Goal: Task Accomplishment & Management: Complete application form

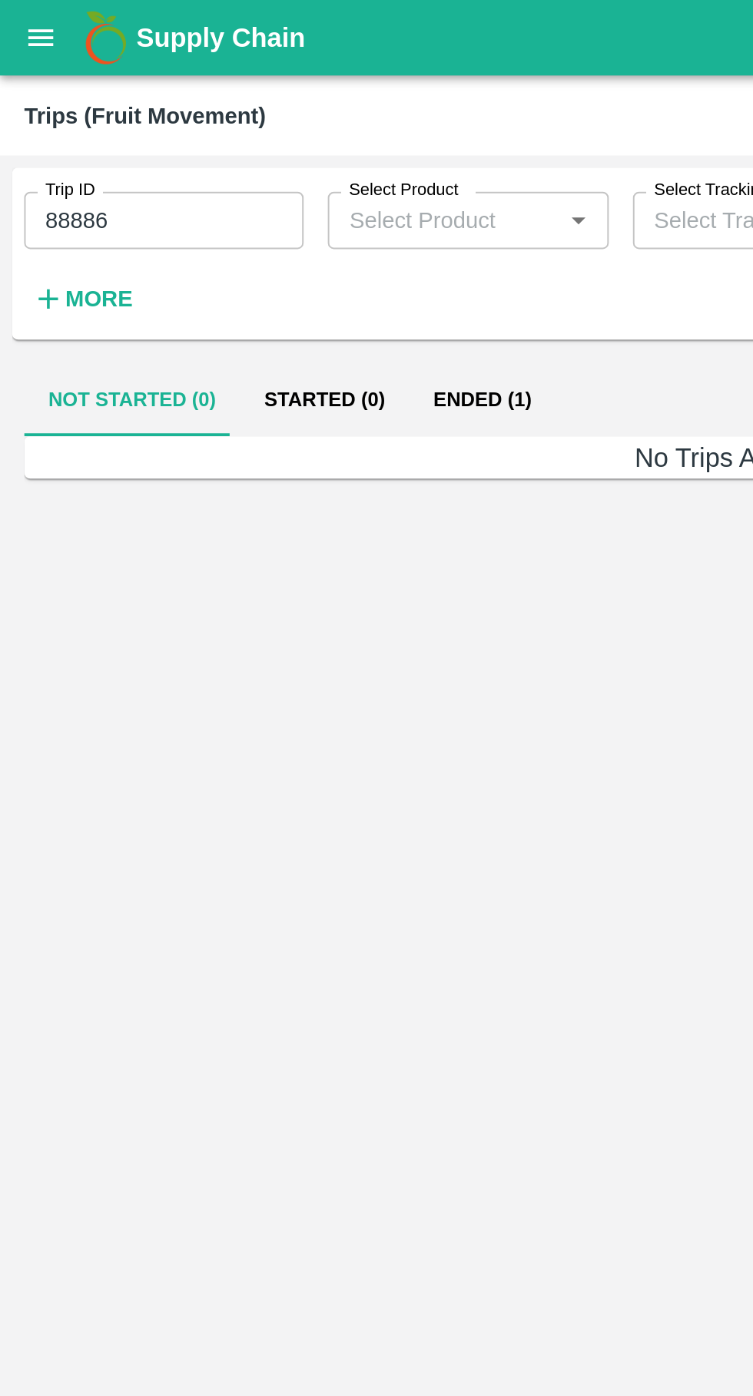
click at [239, 205] on button "Ended (1)" at bounding box center [245, 203] width 74 height 37
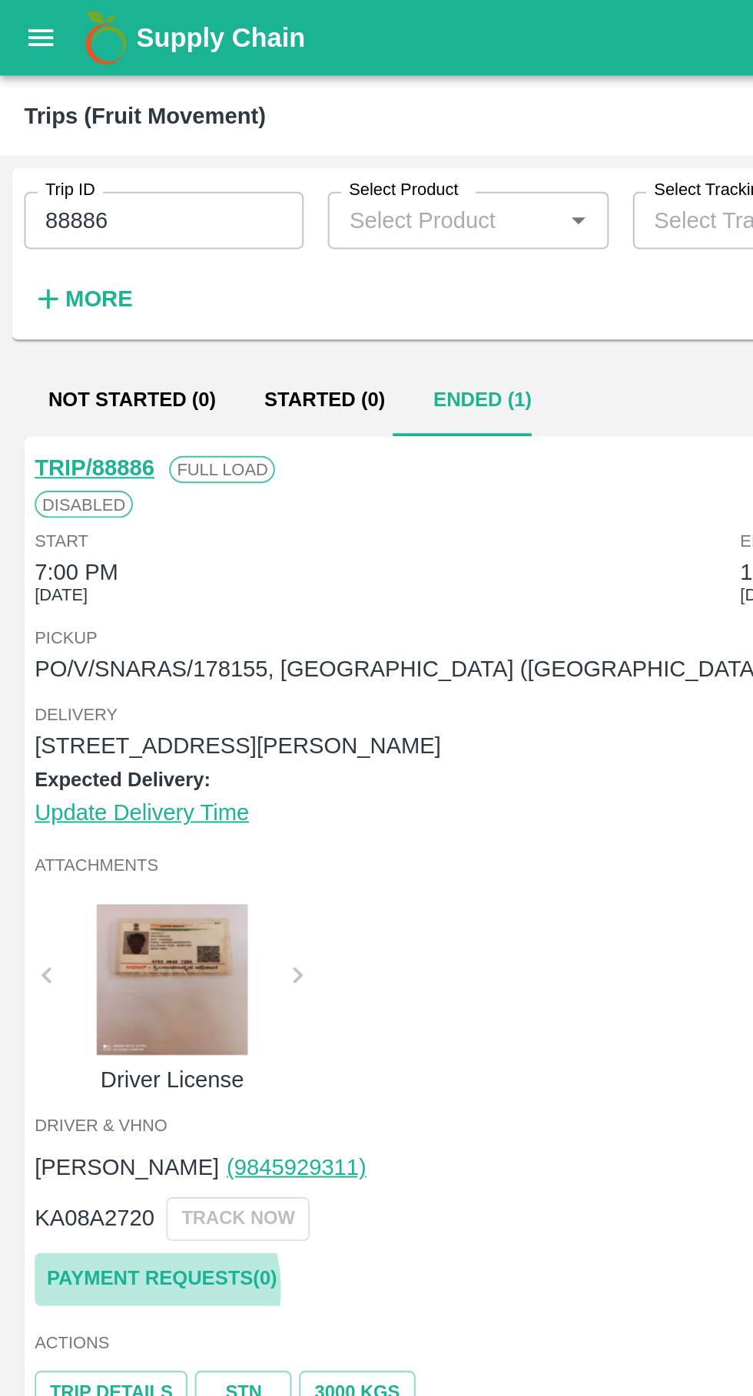
click at [62, 650] on link "Payment Requests( 0 )" at bounding box center [82, 650] width 129 height 27
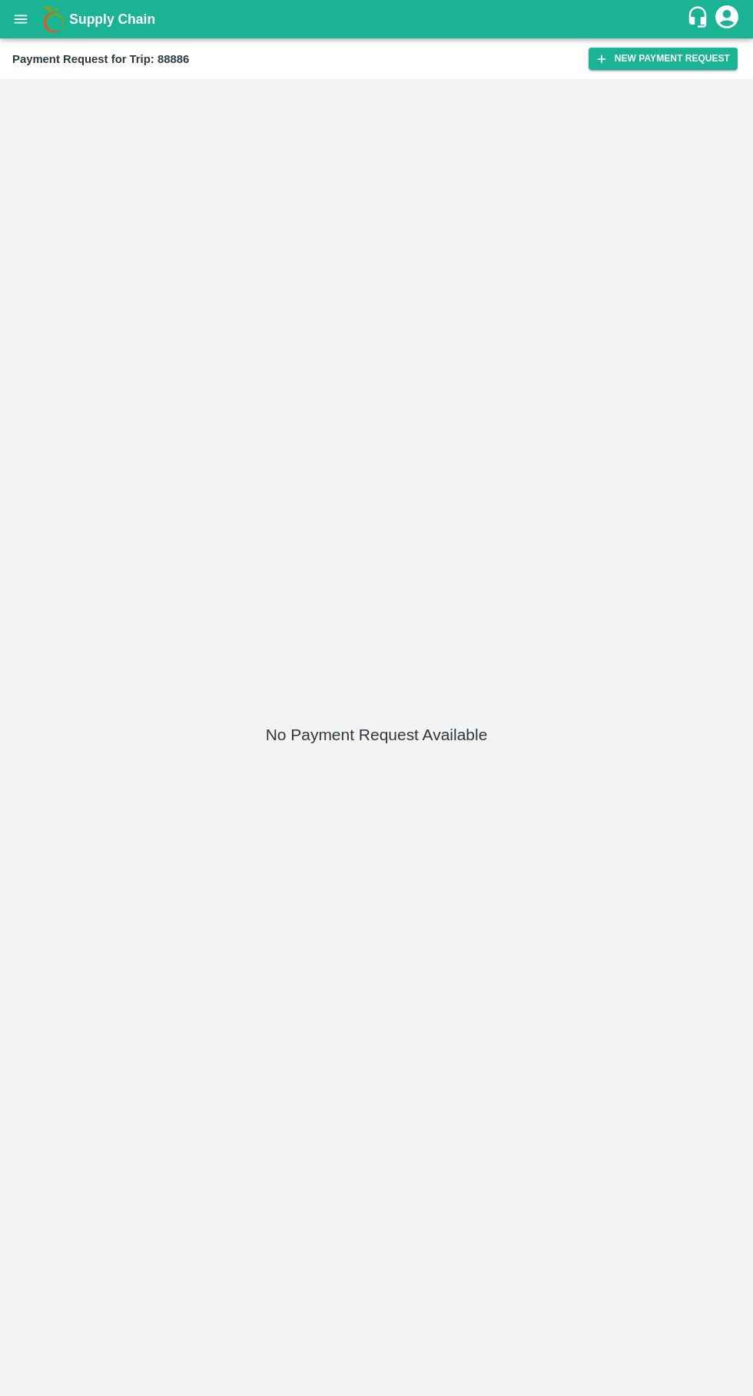
click at [631, 68] on button "New Payment Request" at bounding box center [662, 59] width 149 height 22
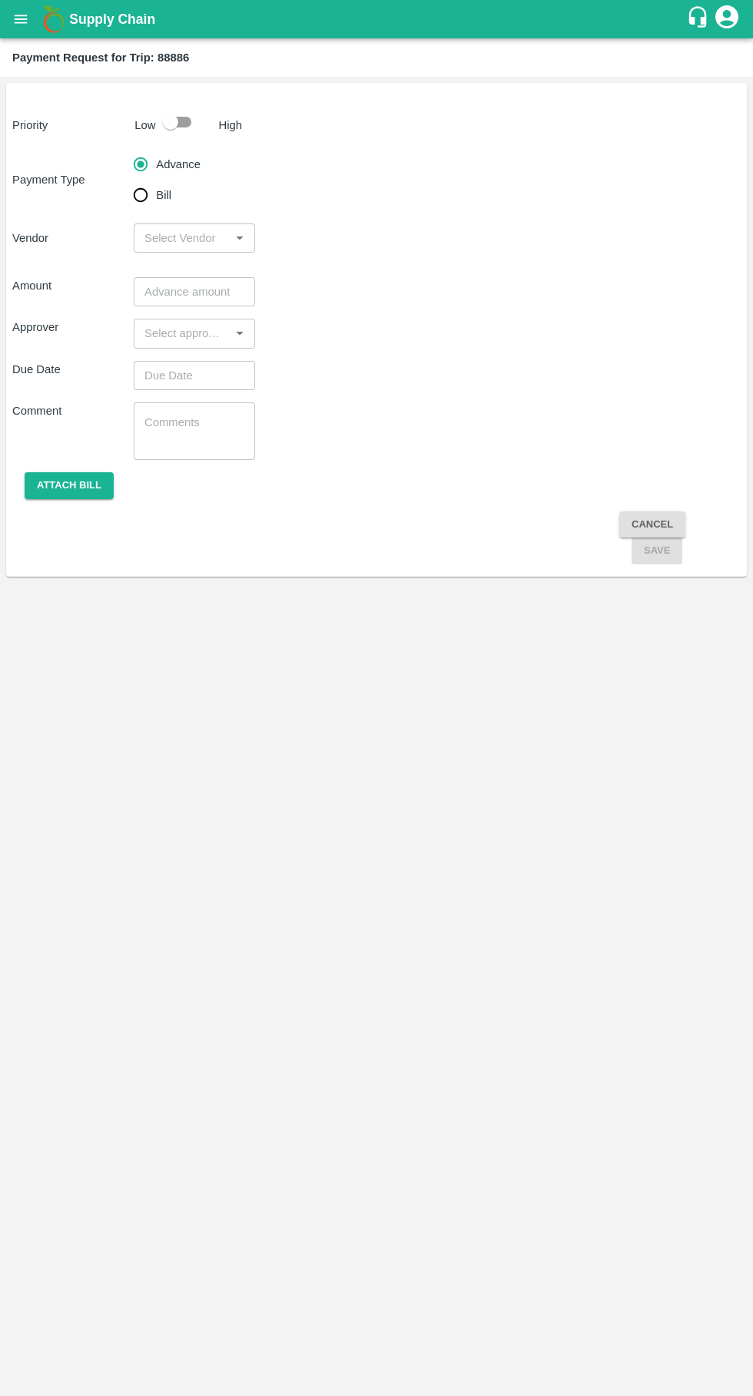
click at [201, 130] on div at bounding box center [184, 122] width 57 height 29
click at [151, 203] on input "Bill" at bounding box center [140, 195] width 31 height 31
radio input "true"
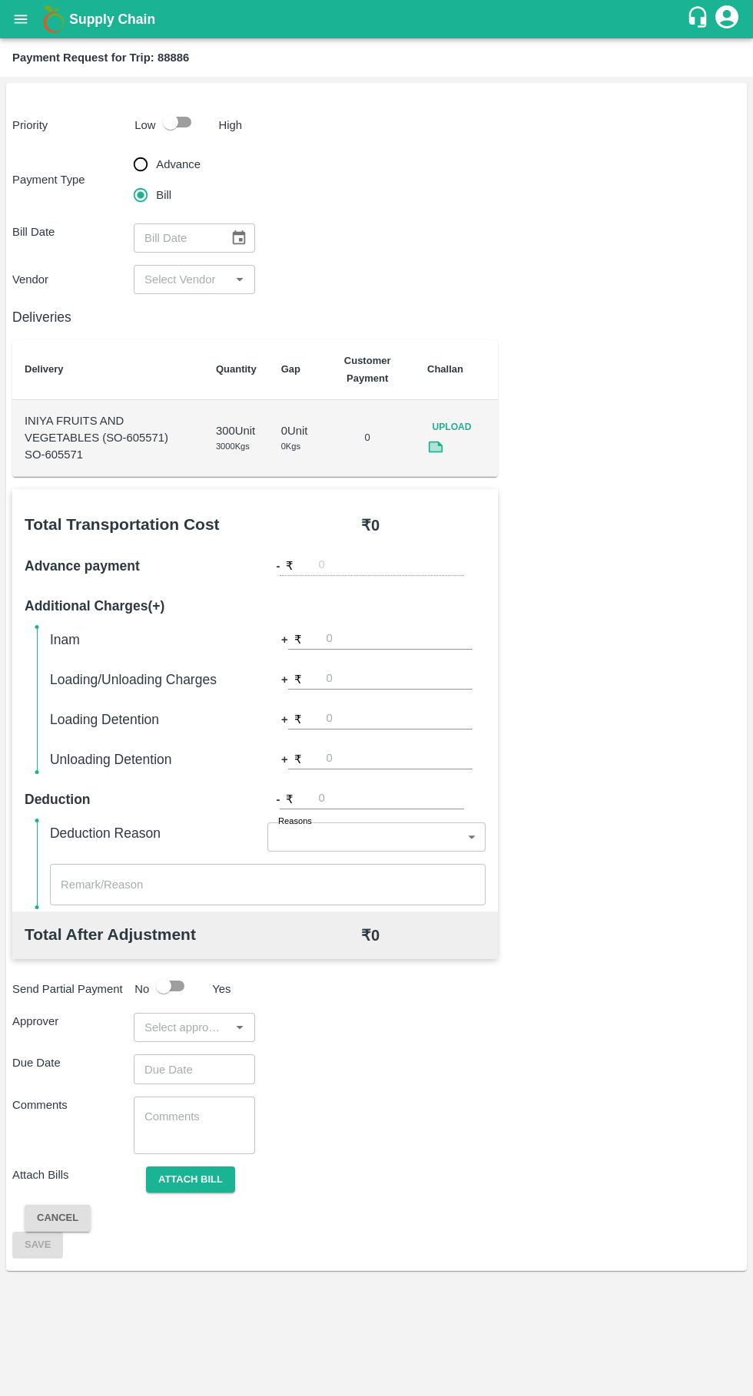
click at [206, 127] on div at bounding box center [184, 122] width 57 height 29
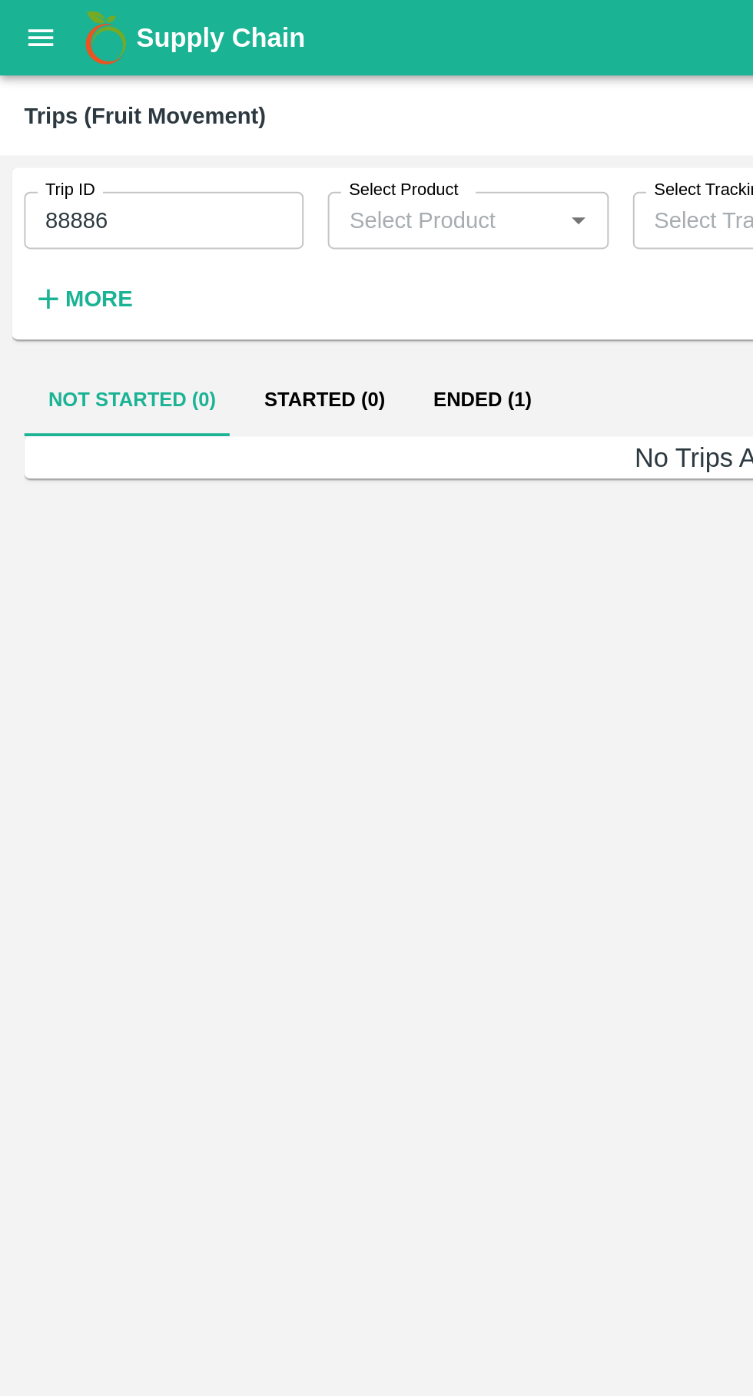
click at [240, 210] on button "Ended (1)" at bounding box center [245, 203] width 74 height 37
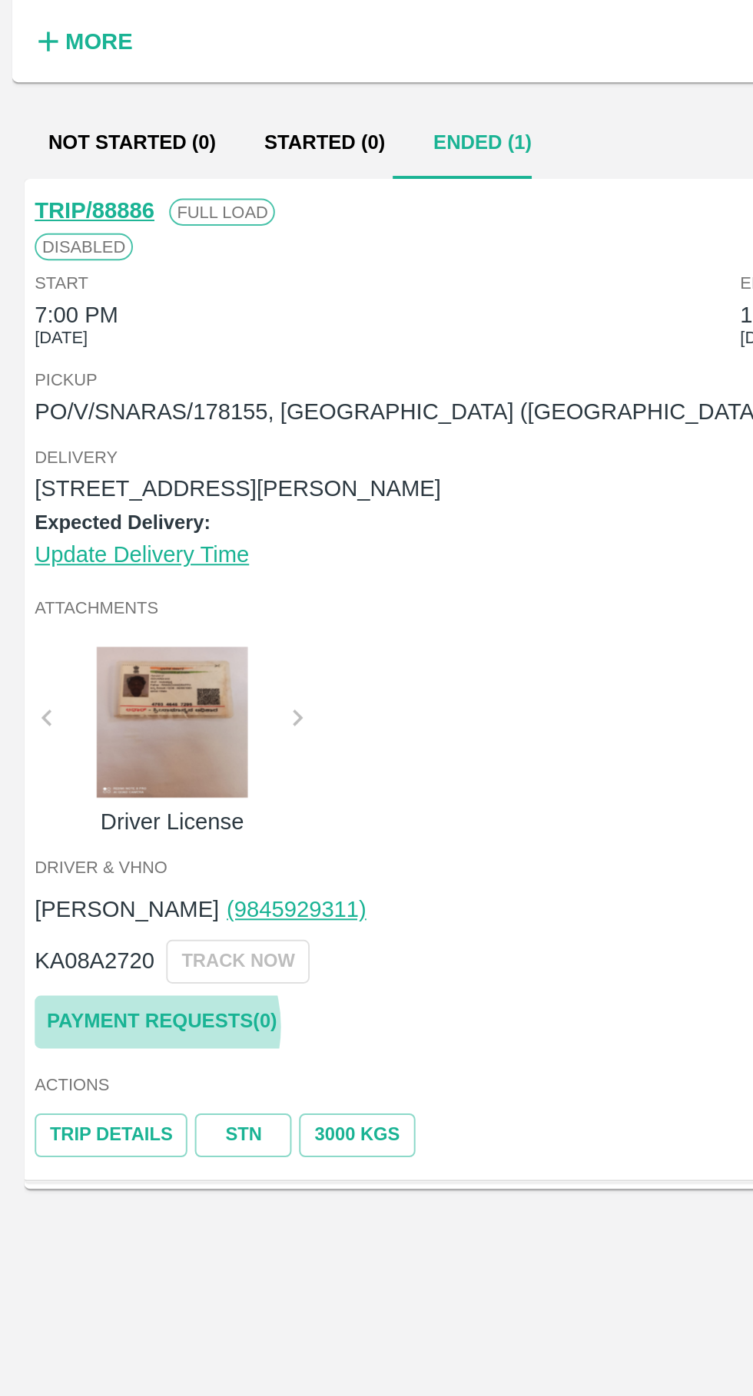
click at [71, 653] on link "Payment Requests( 0 )" at bounding box center [82, 650] width 129 height 27
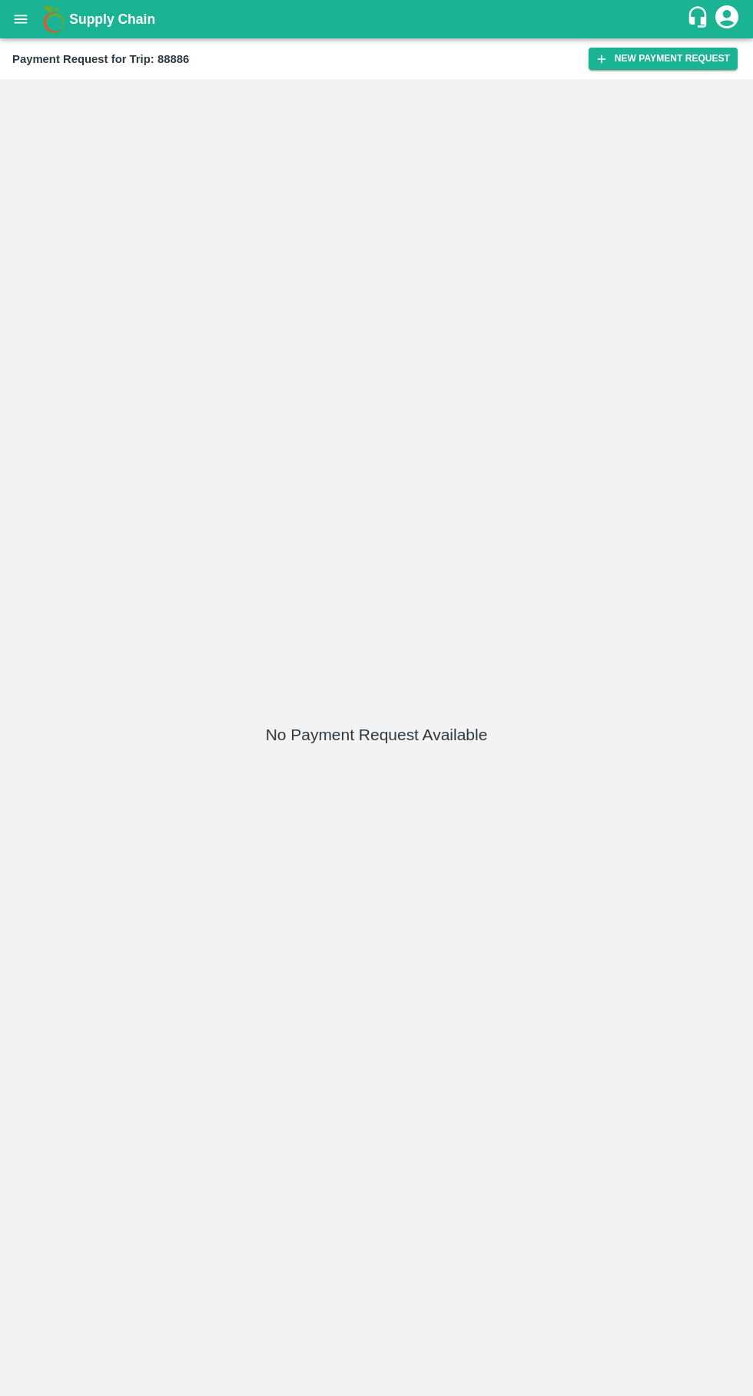
click at [676, 58] on button "New Payment Request" at bounding box center [662, 59] width 149 height 22
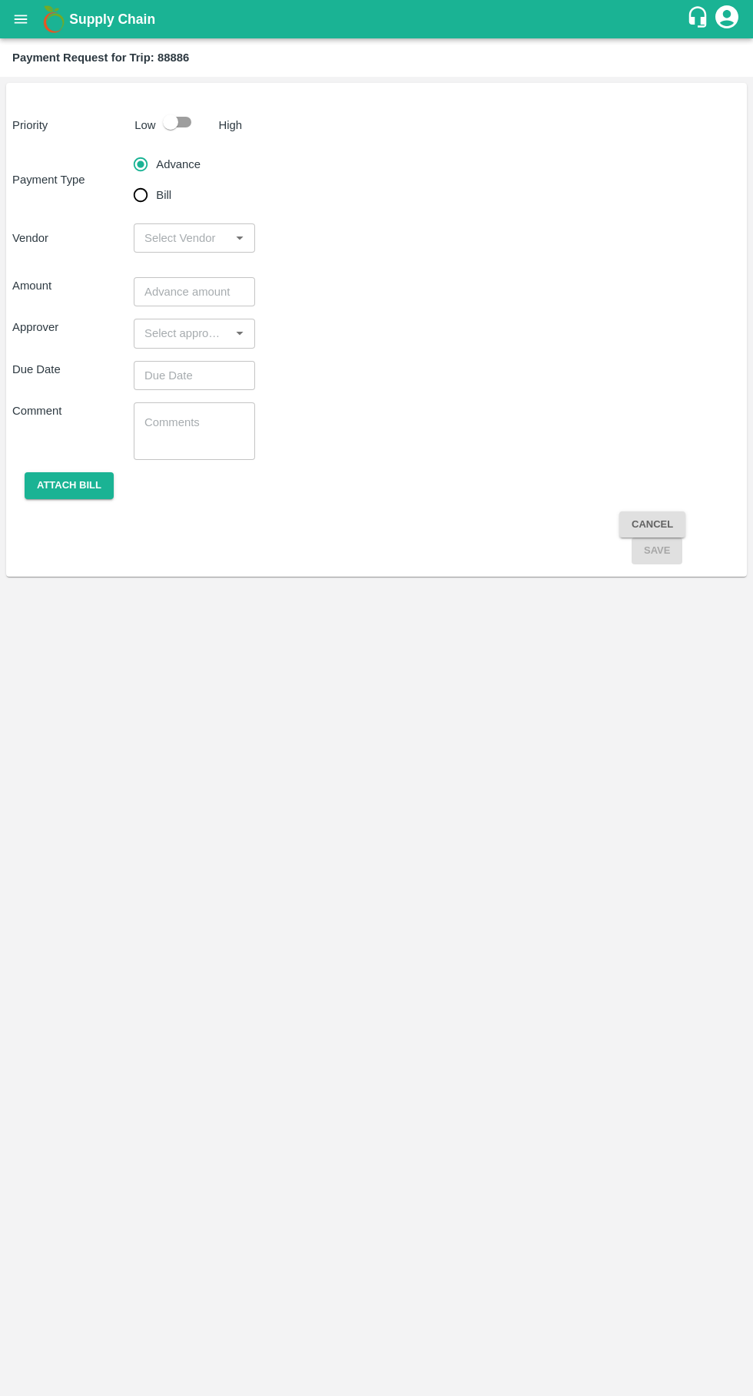
click at [142, 203] on input "Bill" at bounding box center [140, 195] width 31 height 31
radio input "true"
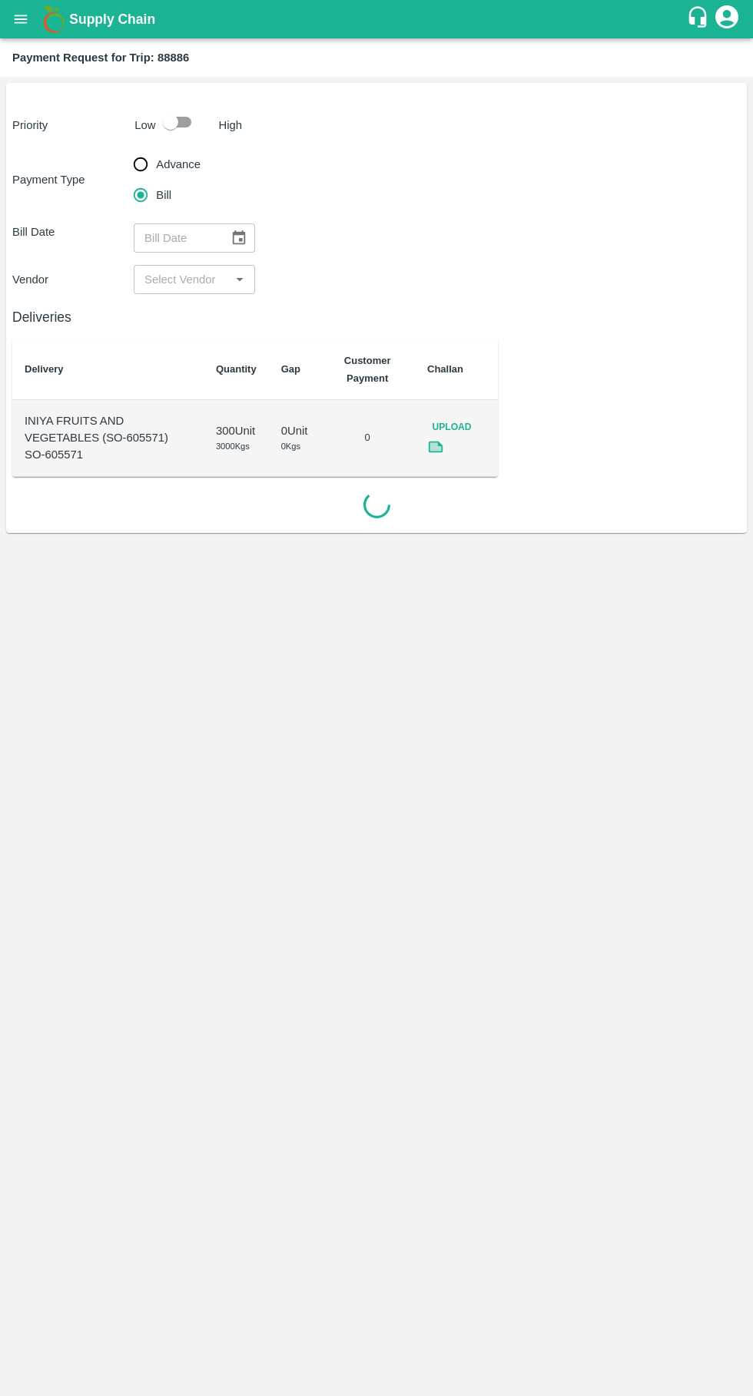
click at [187, 116] on input "checkbox" at bounding box center [171, 122] width 88 height 29
checkbox input "true"
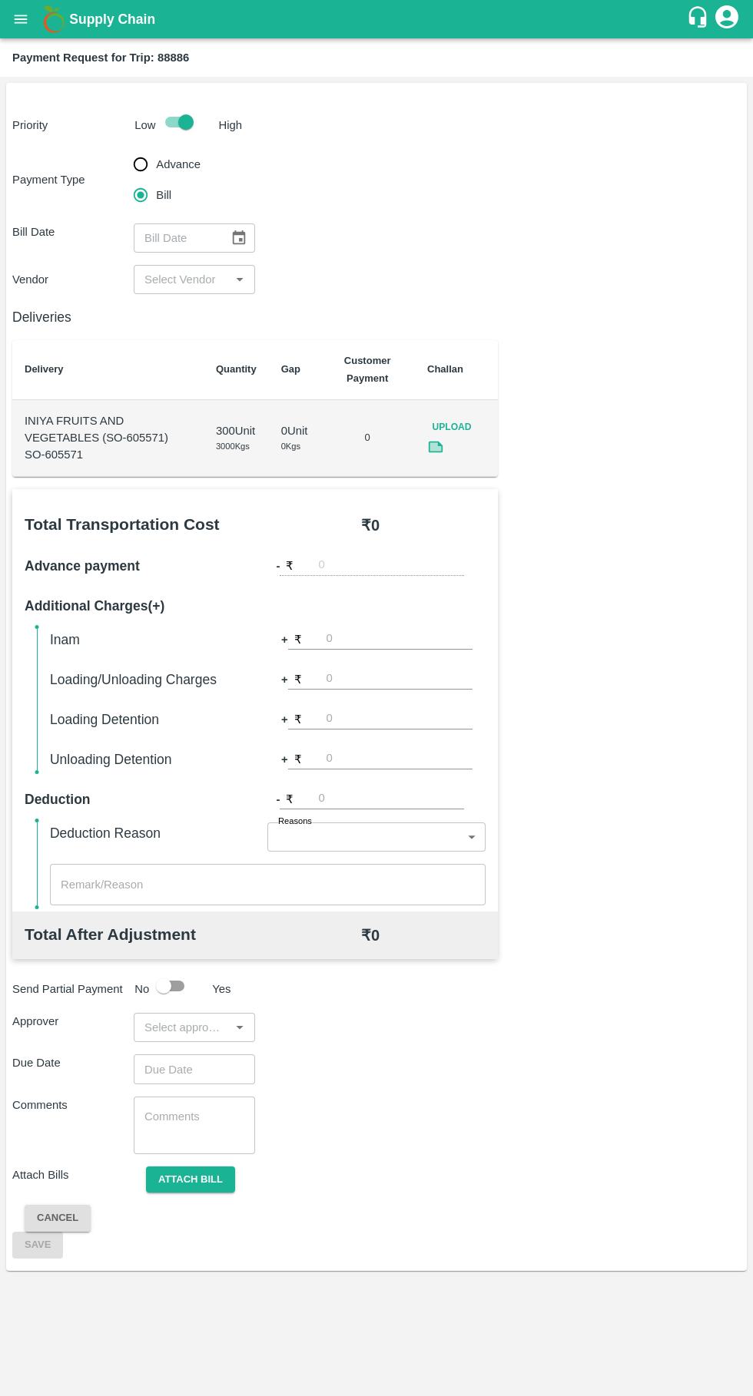
click at [238, 237] on icon "Choose date" at bounding box center [238, 238] width 17 height 17
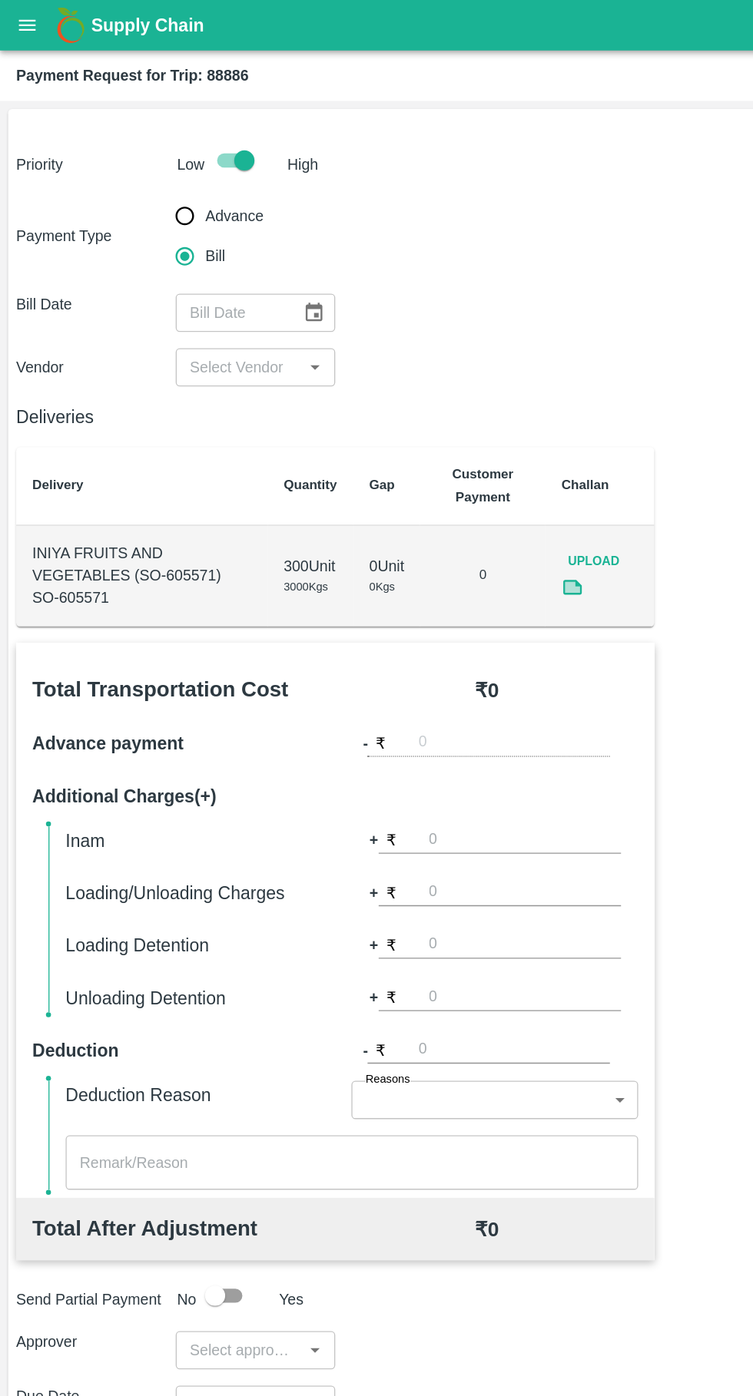
click at [240, 237] on icon "Choose date" at bounding box center [238, 238] width 17 height 17
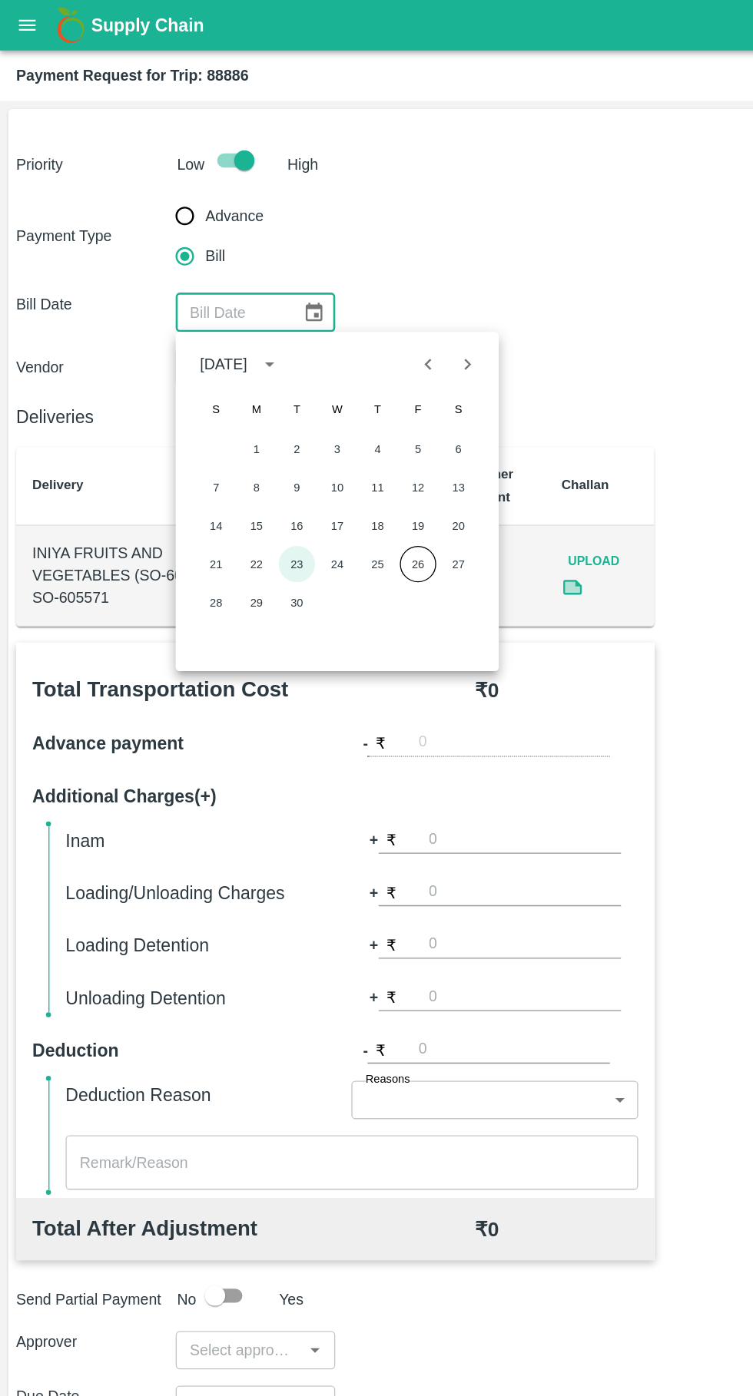
click at [226, 428] on button "23" at bounding box center [226, 429] width 28 height 28
type input "[DATE]"
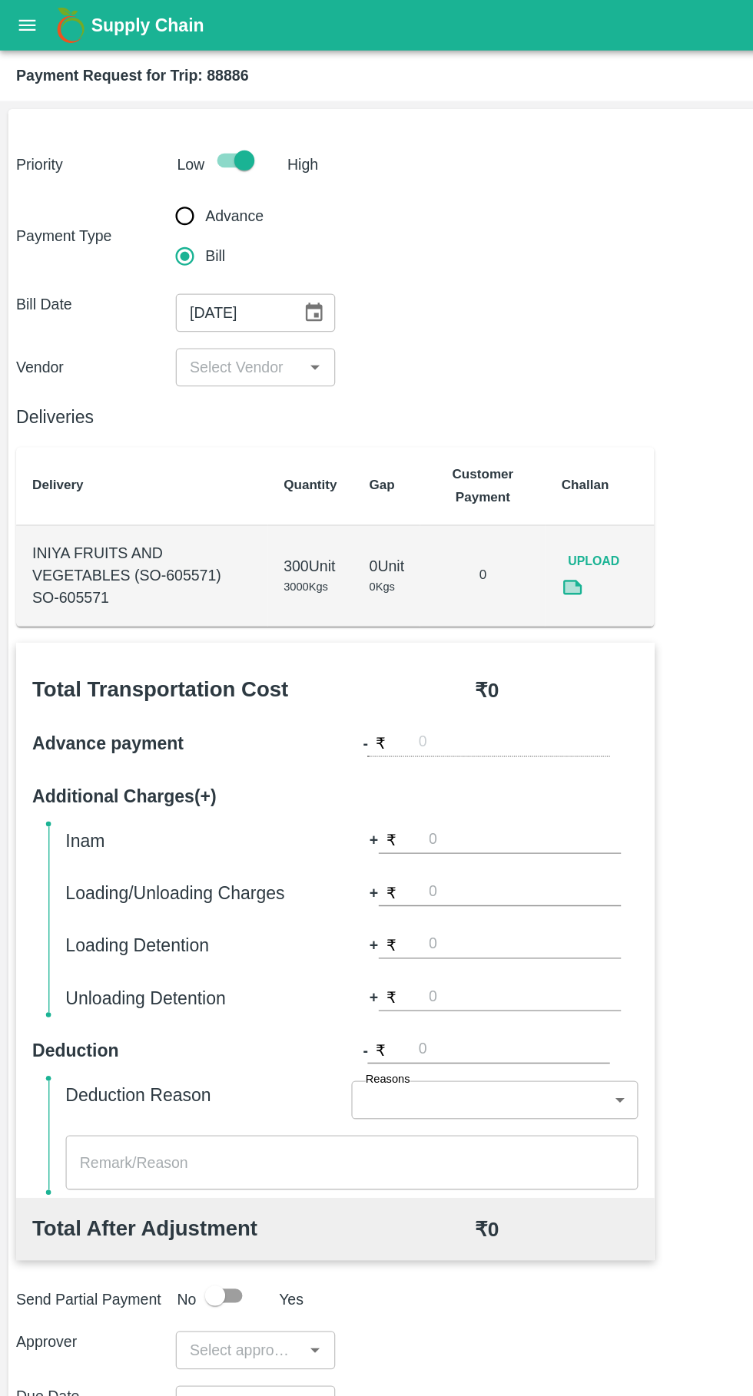
click at [233, 271] on icon "Open" at bounding box center [239, 279] width 17 height 17
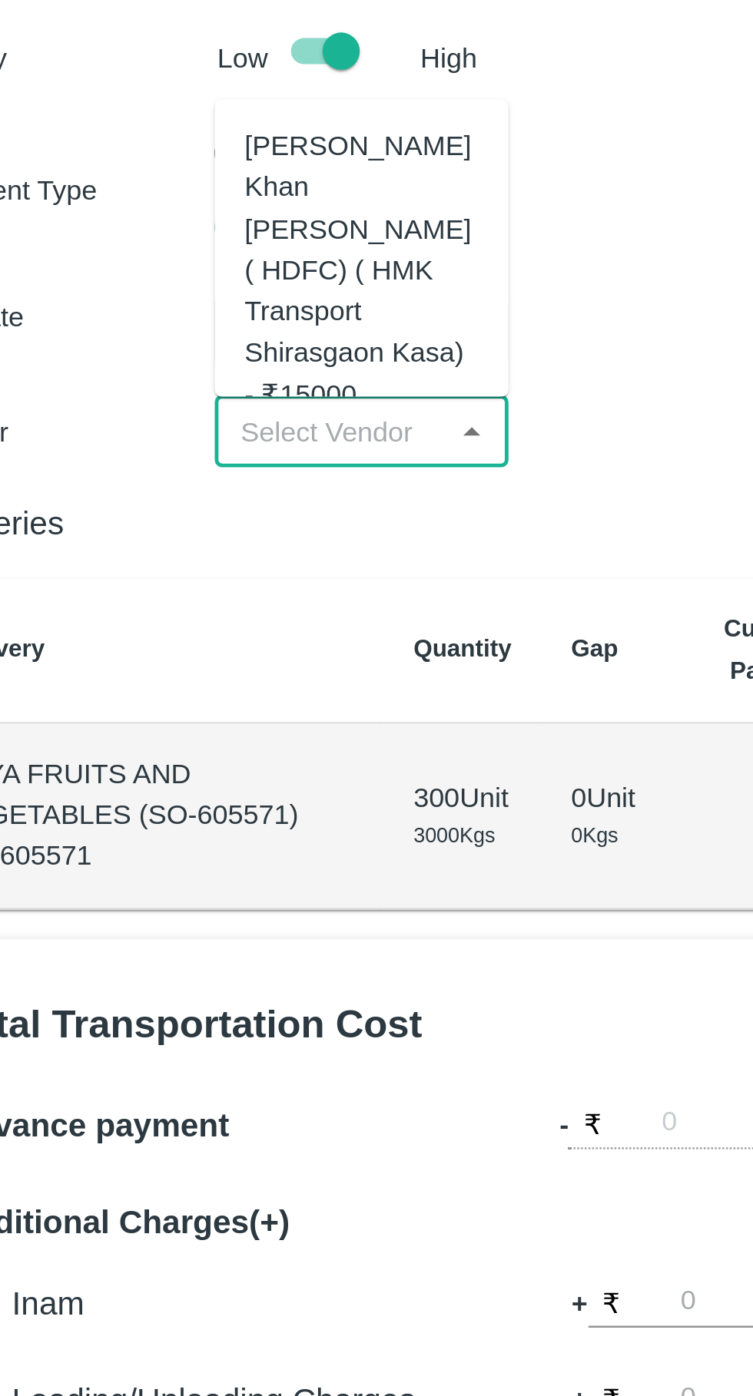
click at [190, 219] on div "[PERSON_NAME] Khan [PERSON_NAME] ( HDFC) ( HMK Transport Shirasgaon Kasa) - ₹15…" at bounding box center [194, 213] width 97 height 120
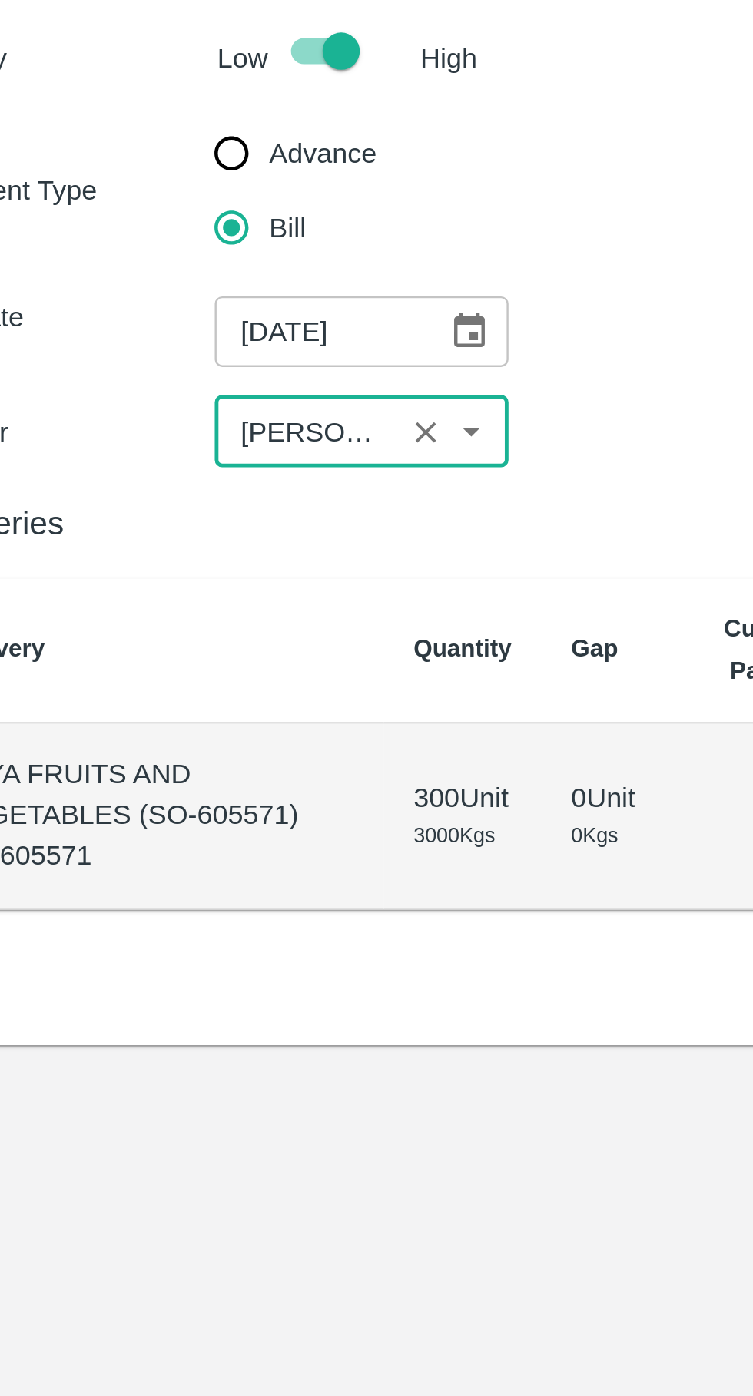
type input "[PERSON_NAME] Khan [PERSON_NAME] ( HDFC) ( HMK Transport Shirasgaon Kasa) - ₹15…"
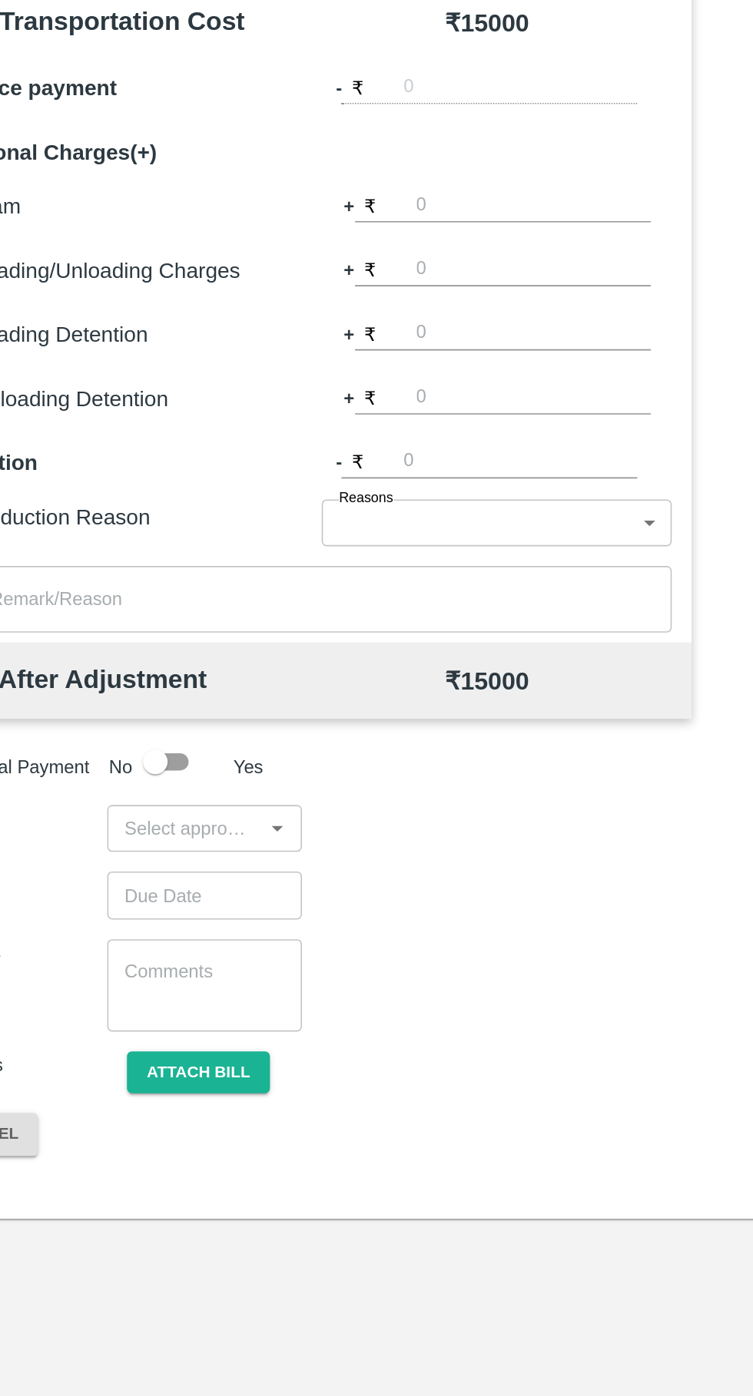
click at [192, 1032] on input "input" at bounding box center [181, 1027] width 87 height 20
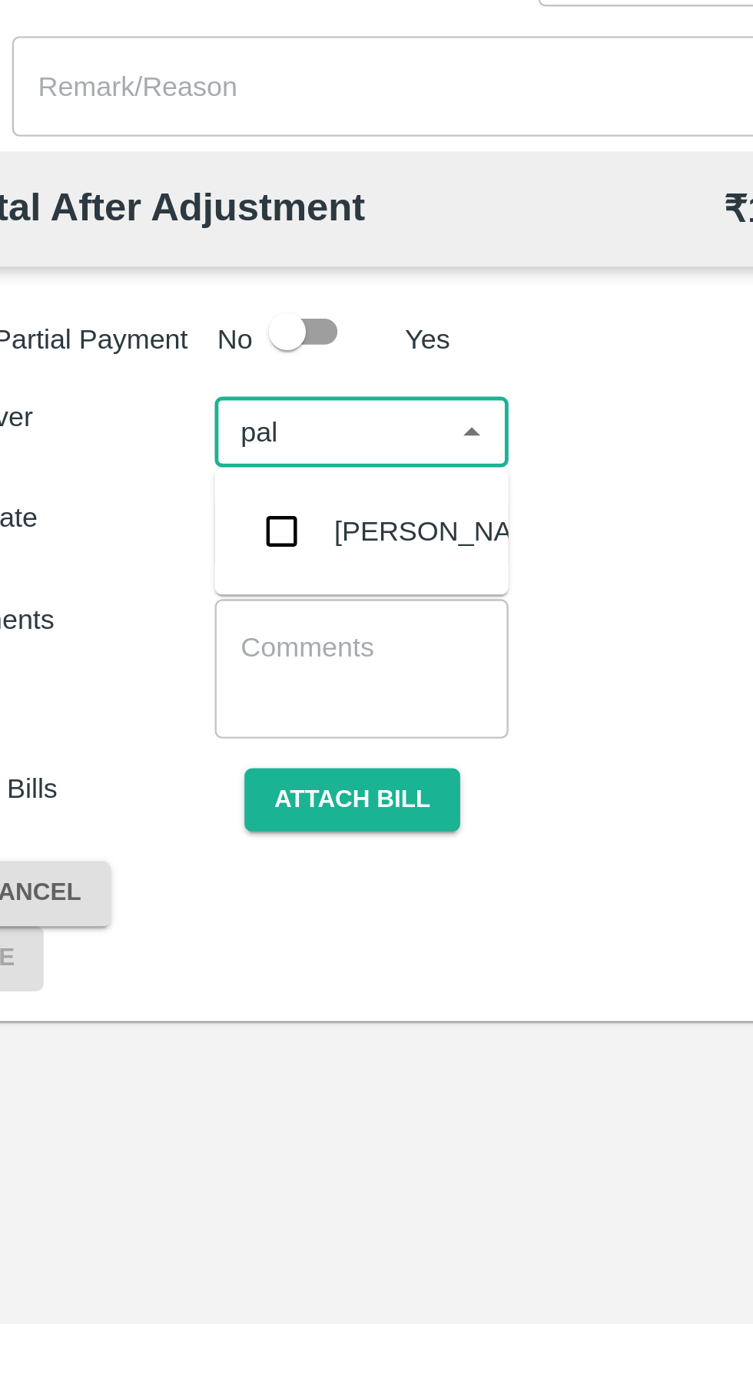
type input "palw"
click at [188, 1077] on div "[PERSON_NAME]" at bounding box center [230, 1068] width 94 height 17
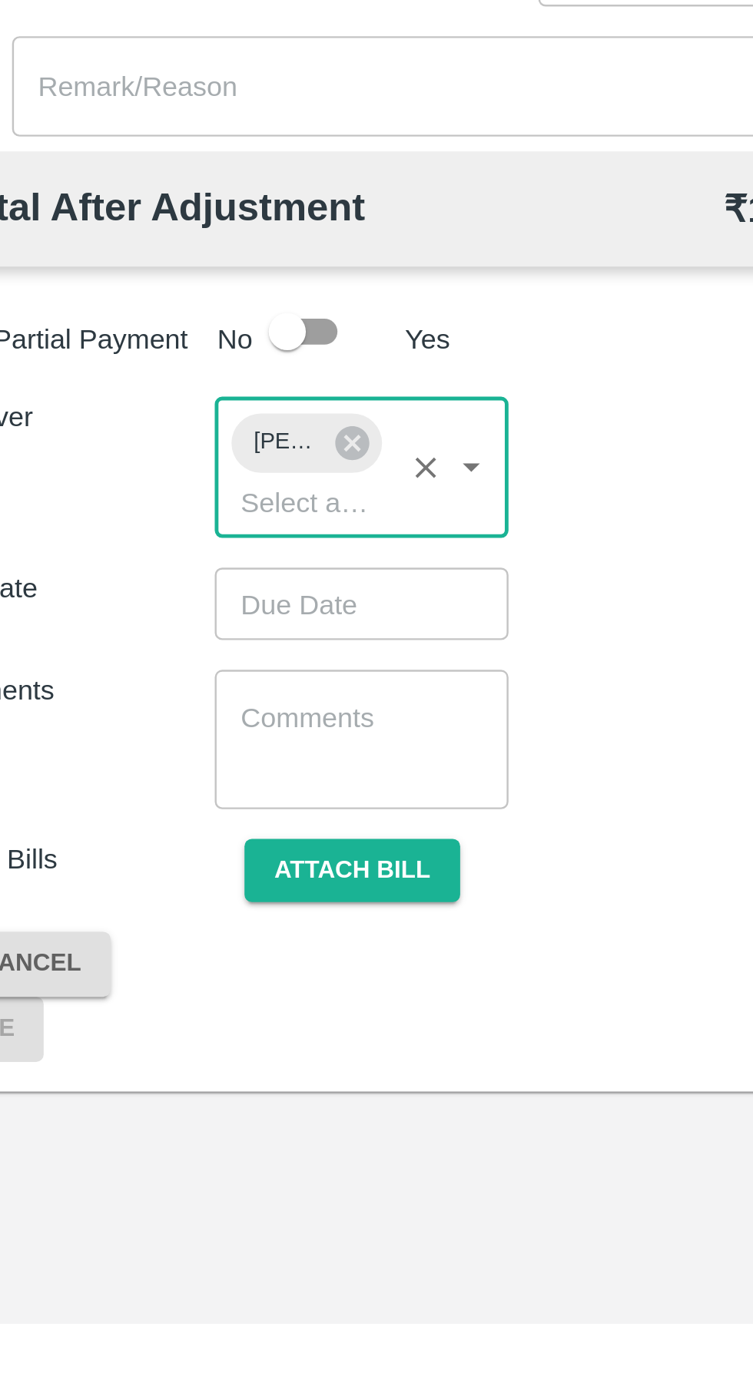
click at [200, 1112] on input "Choose date" at bounding box center [189, 1097] width 111 height 29
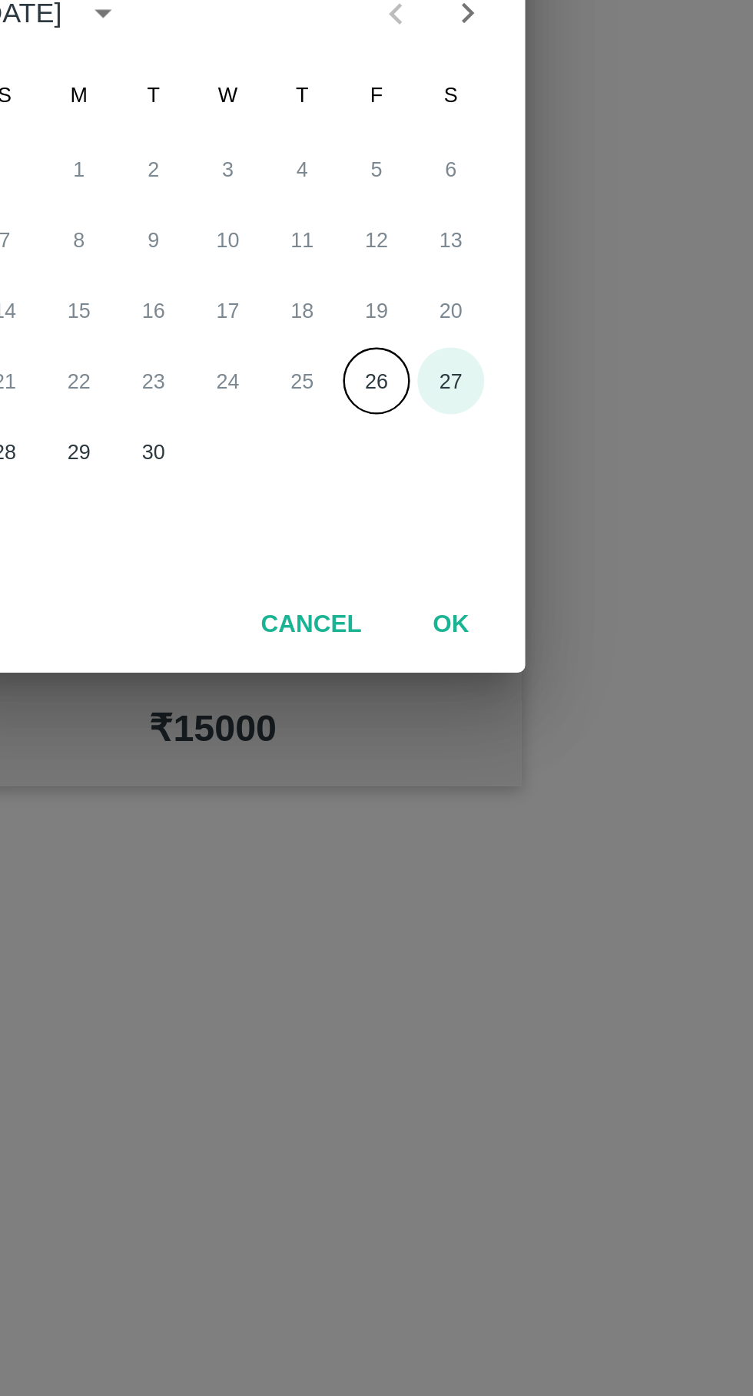
click at [473, 792] on button "27" at bounding box center [469, 792] width 28 height 28
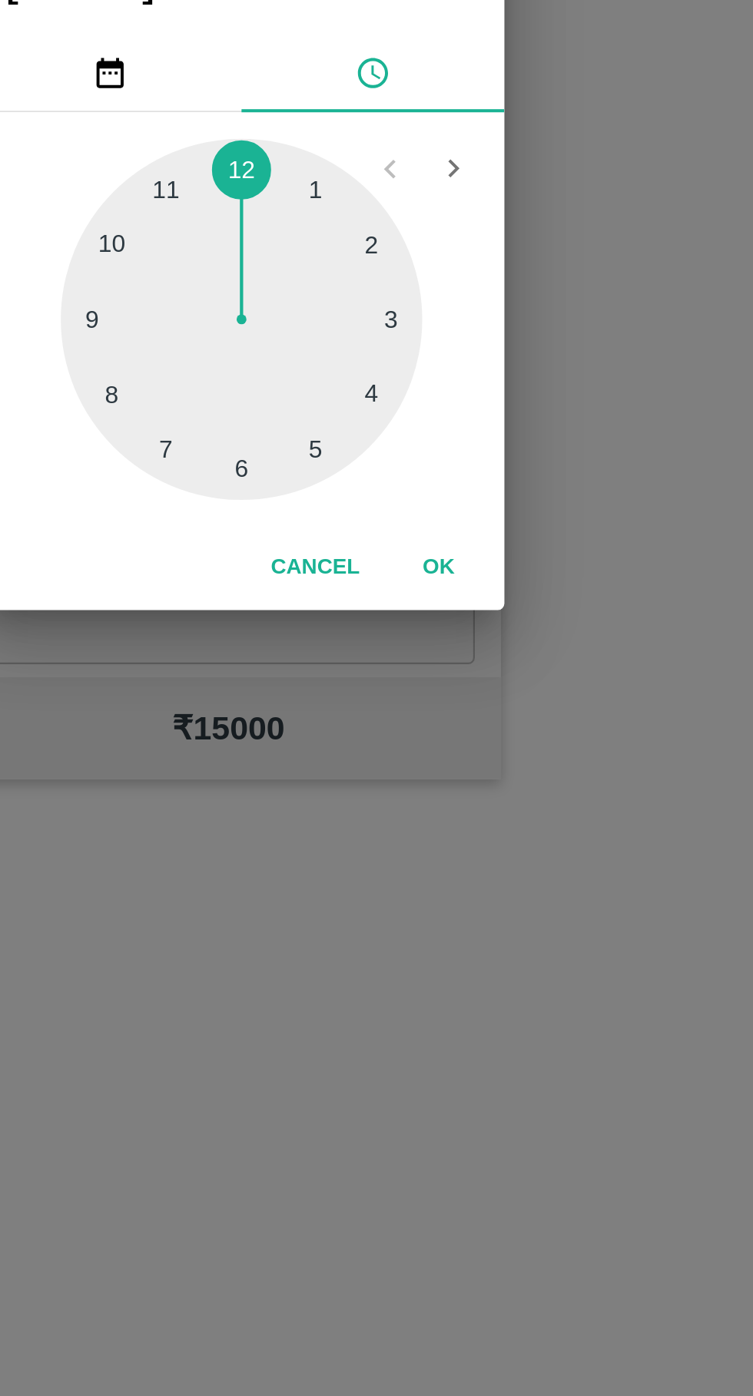
click at [410, 811] on div at bounding box center [376, 744] width 169 height 169
click at [415, 814] on div at bounding box center [376, 744] width 169 height 169
type input "[DATE] 05:25 AM"
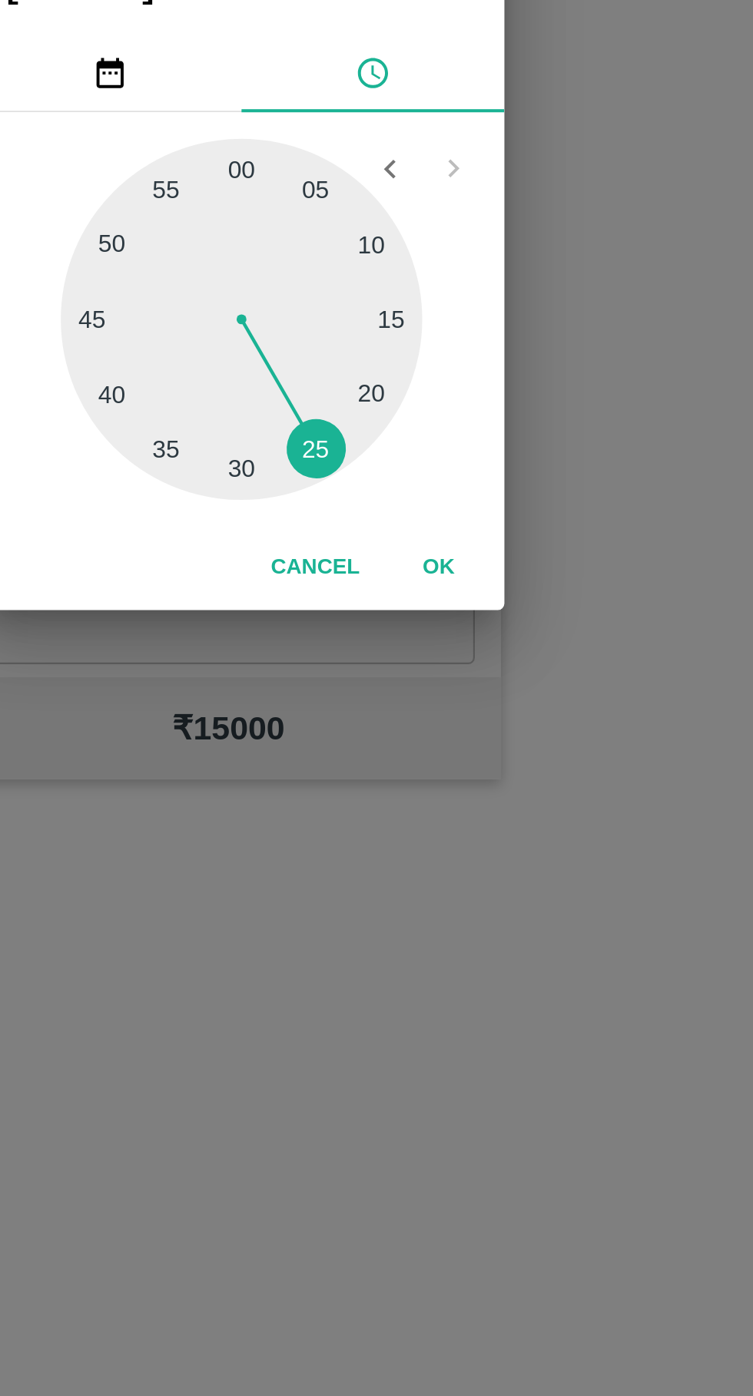
click at [415, 811] on div at bounding box center [376, 744] width 169 height 169
click at [481, 852] on button "OK" at bounding box center [468, 860] width 49 height 27
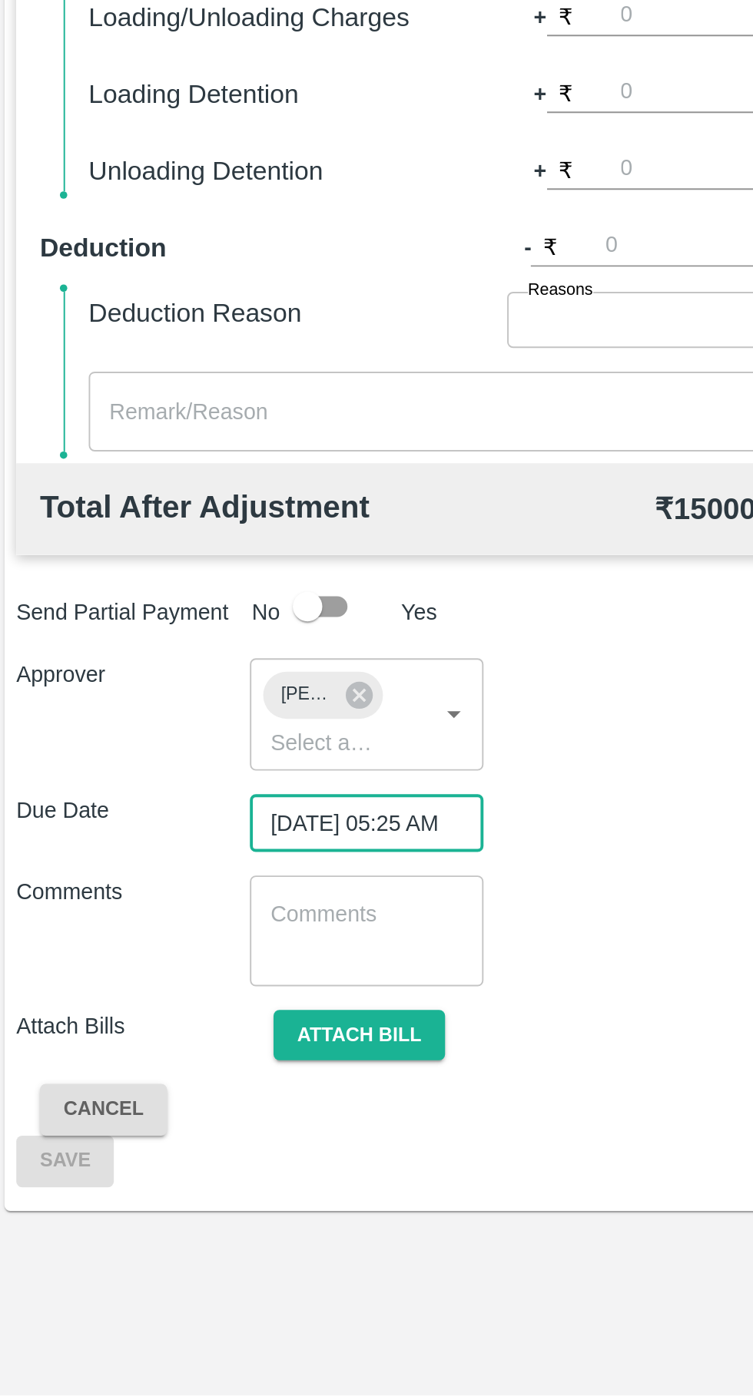
click at [197, 1203] on button "Attach bill" at bounding box center [190, 1209] width 89 height 27
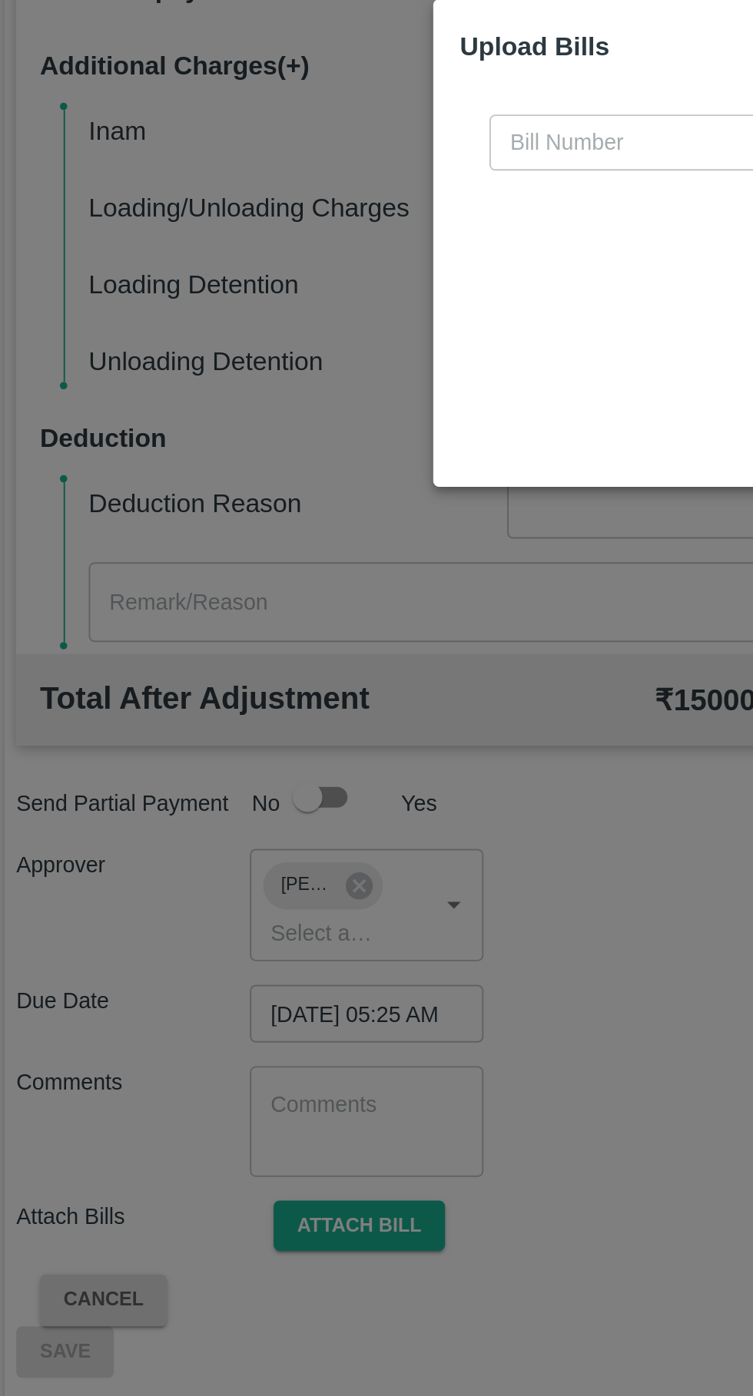
click at [305, 647] on input "text" at bounding box center [341, 645] width 167 height 29
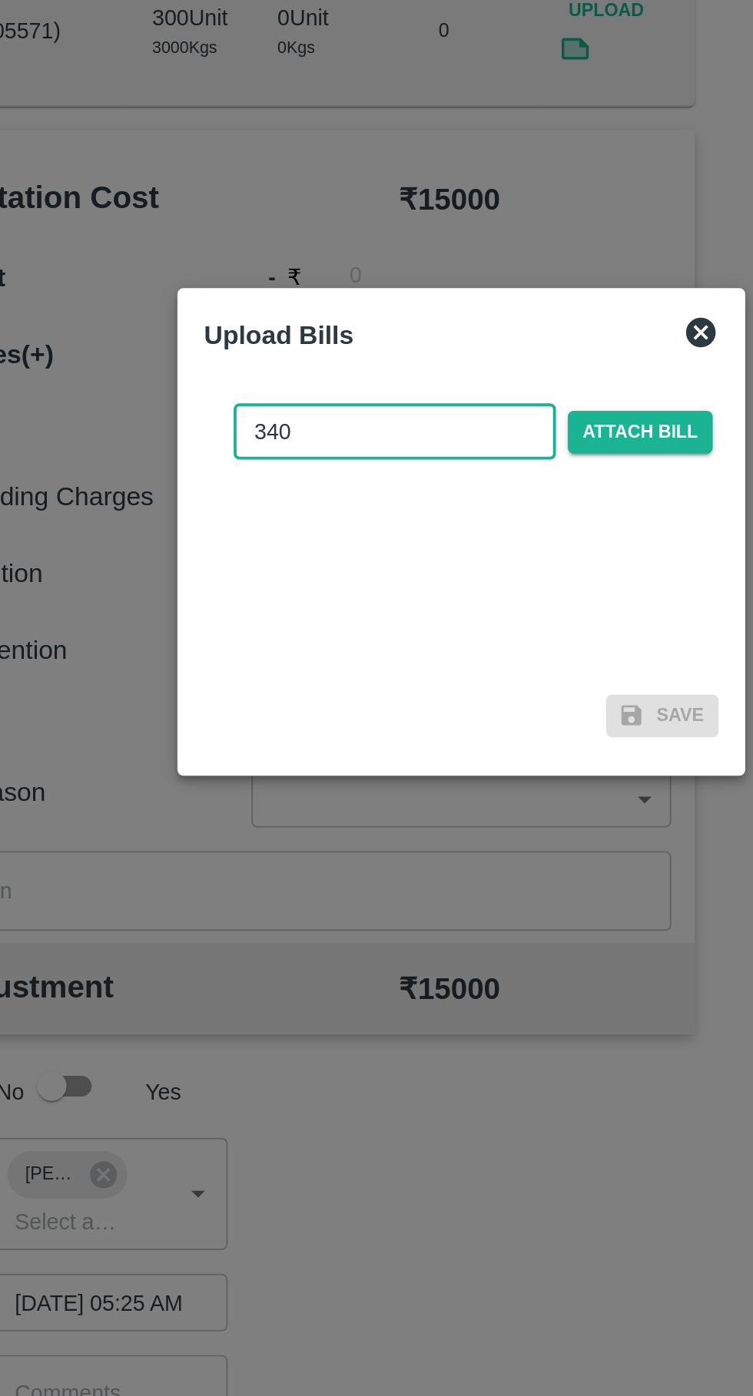
type input "340"
click at [475, 651] on span "Attach bill" at bounding box center [469, 646] width 75 height 22
click at [0, 0] on input "Attach bill" at bounding box center [0, 0] width 0 height 0
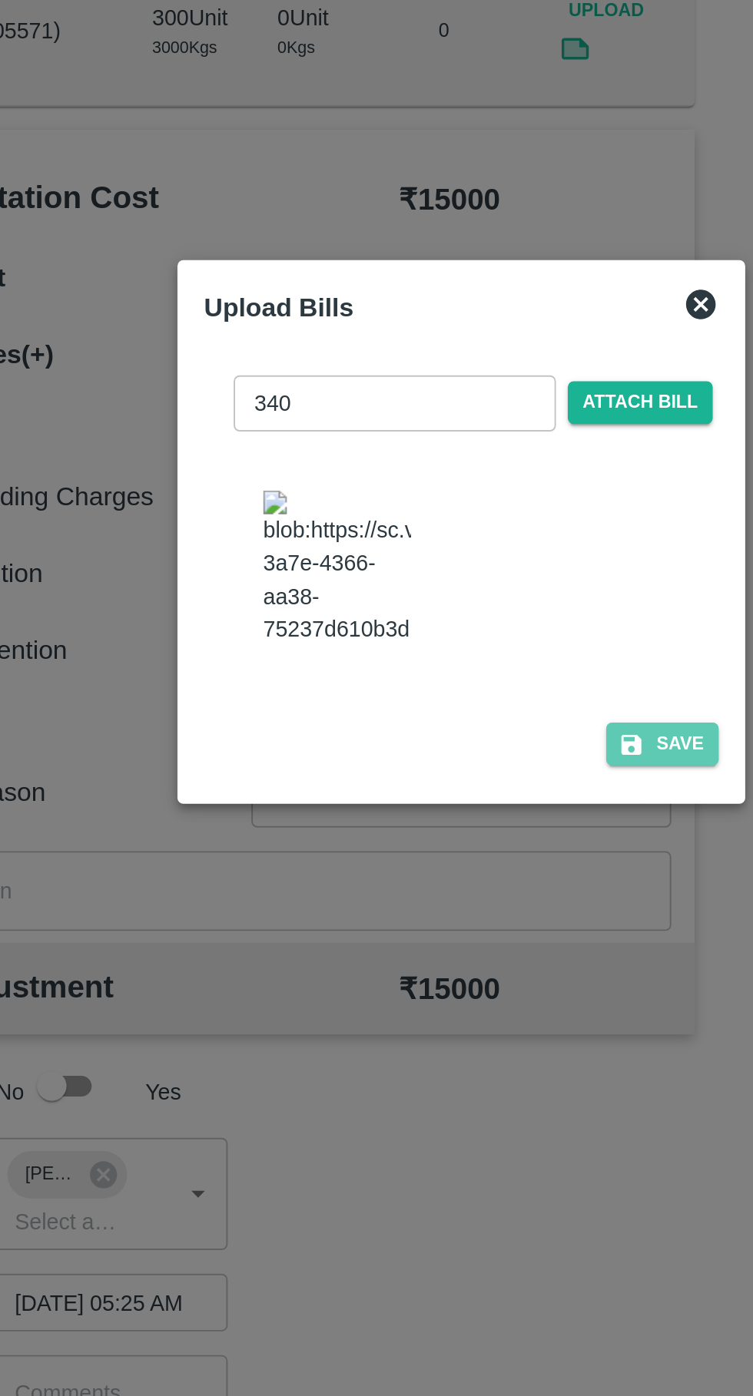
click at [497, 805] on button "Save" at bounding box center [481, 808] width 58 height 22
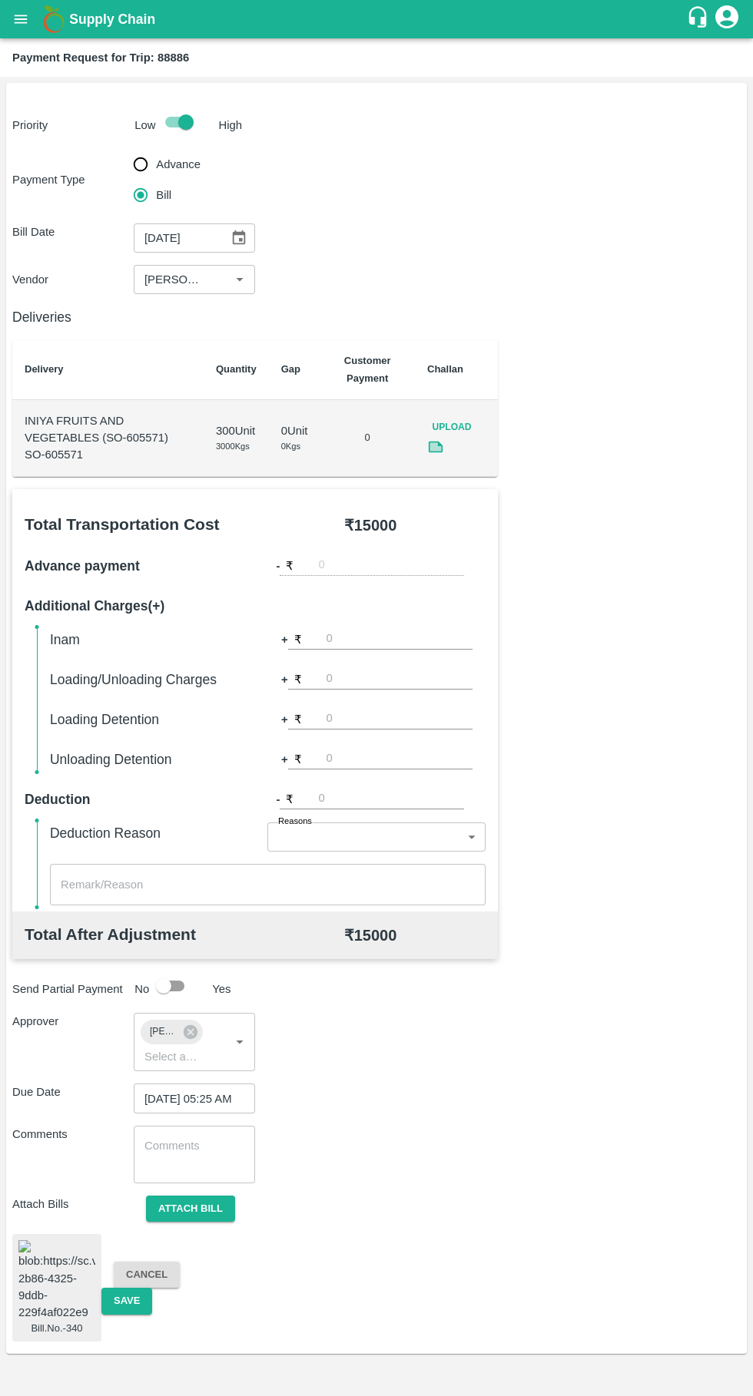
click at [144, 1294] on button "Save" at bounding box center [126, 1301] width 51 height 27
